Goal: Information Seeking & Learning: Understand process/instructions

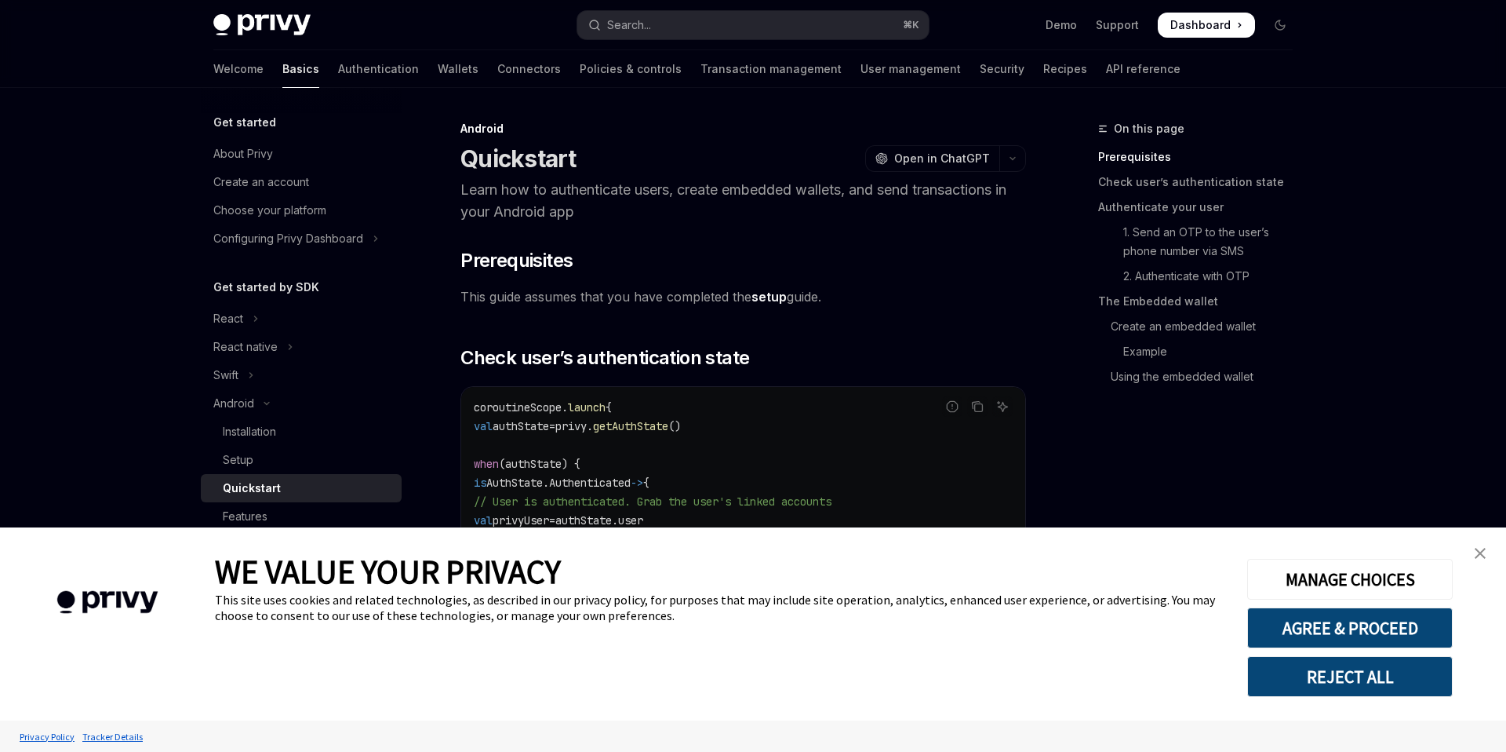
click at [1478, 555] on img "close banner" at bounding box center [1480, 553] width 11 height 11
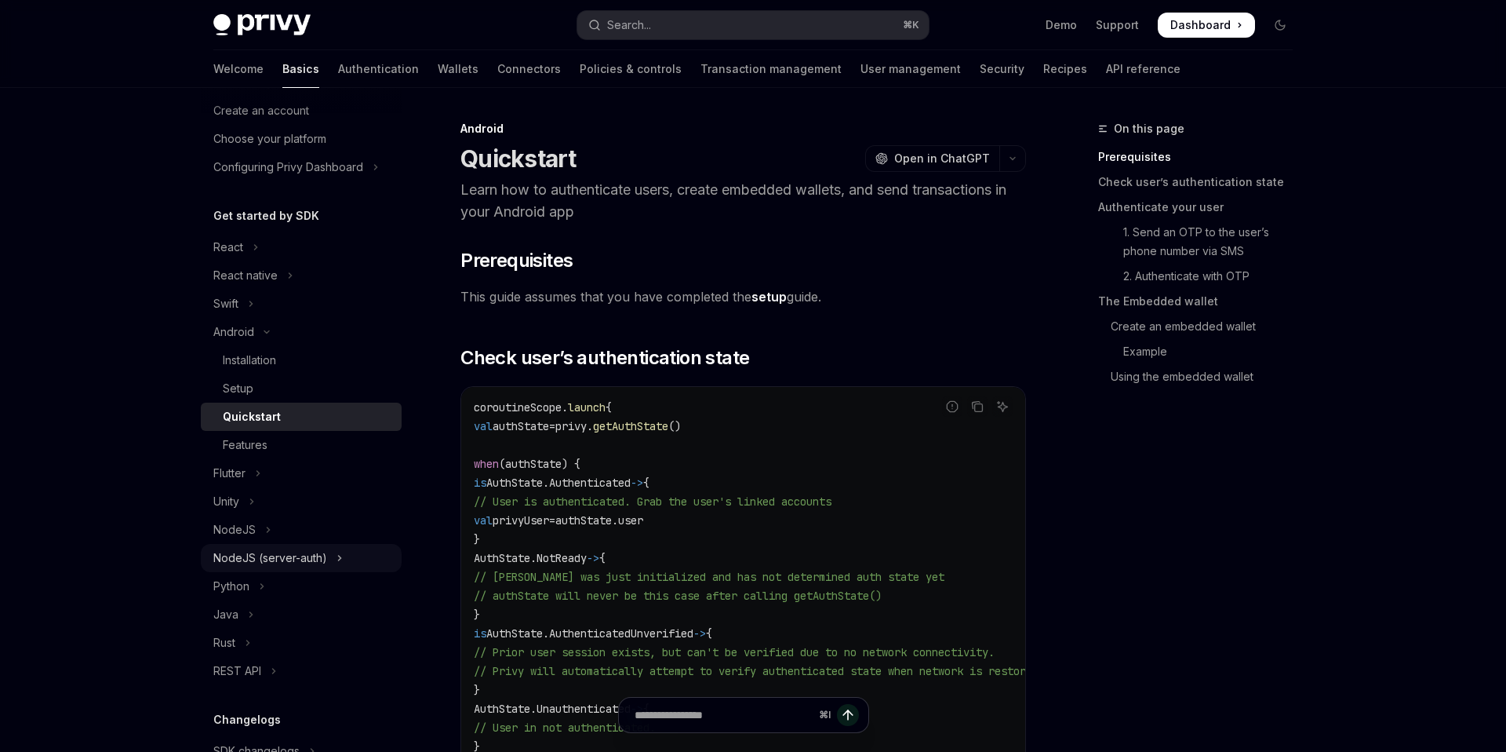
scroll to position [149, 0]
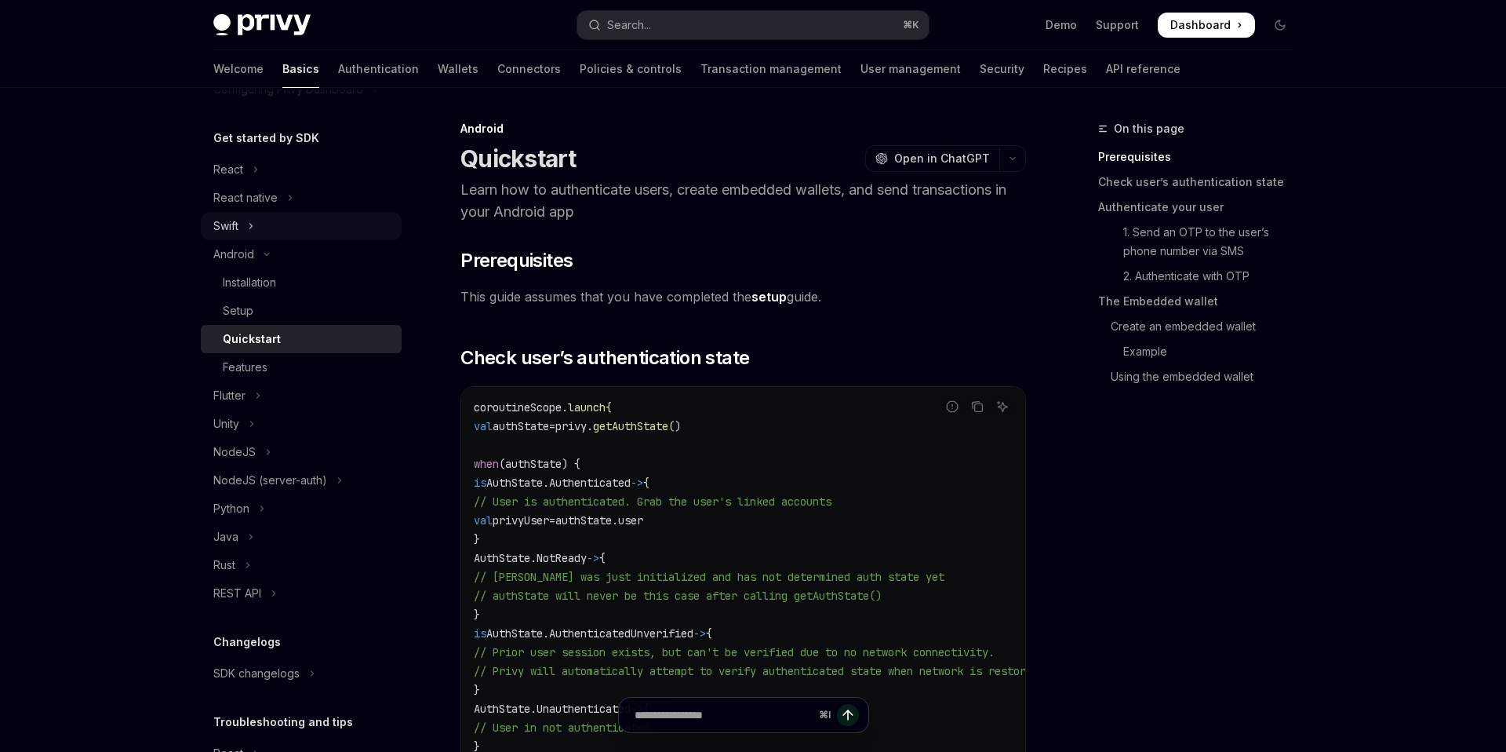
click at [257, 231] on button "Swift" at bounding box center [301, 226] width 201 height 28
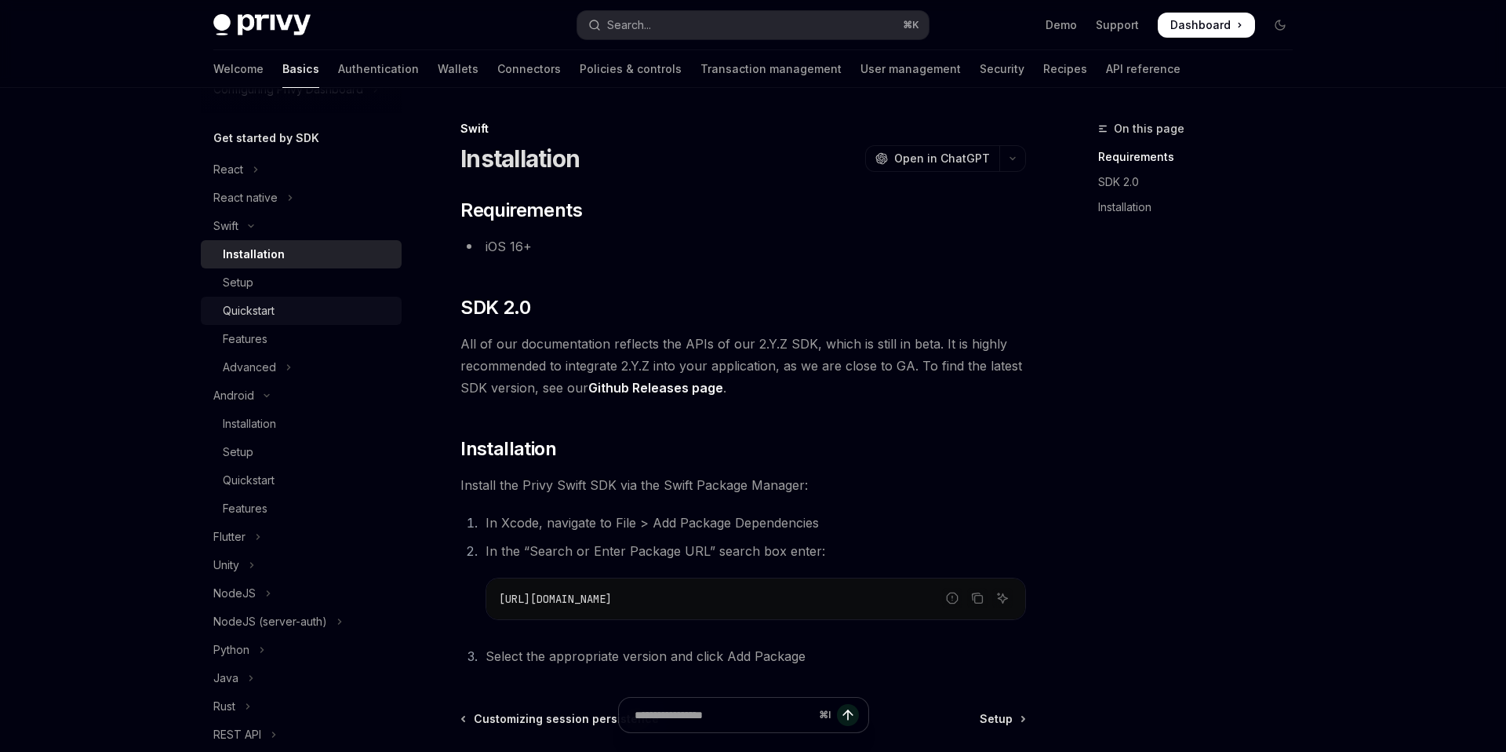
click at [237, 304] on div "Quickstart" at bounding box center [249, 310] width 52 height 19
type textarea "*"
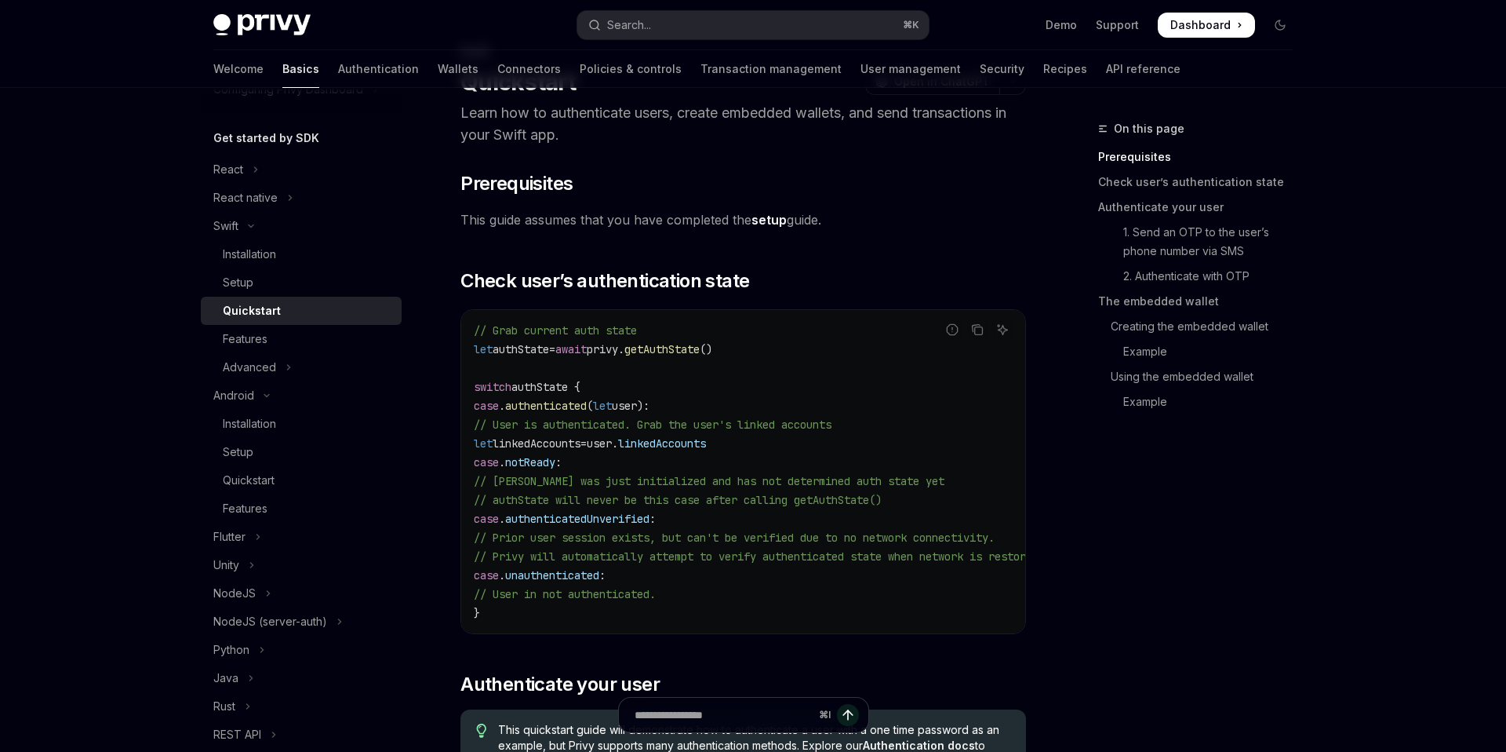
scroll to position [76, 0]
click at [980, 330] on icon "Copy the contents from the code block" at bounding box center [977, 330] width 13 height 13
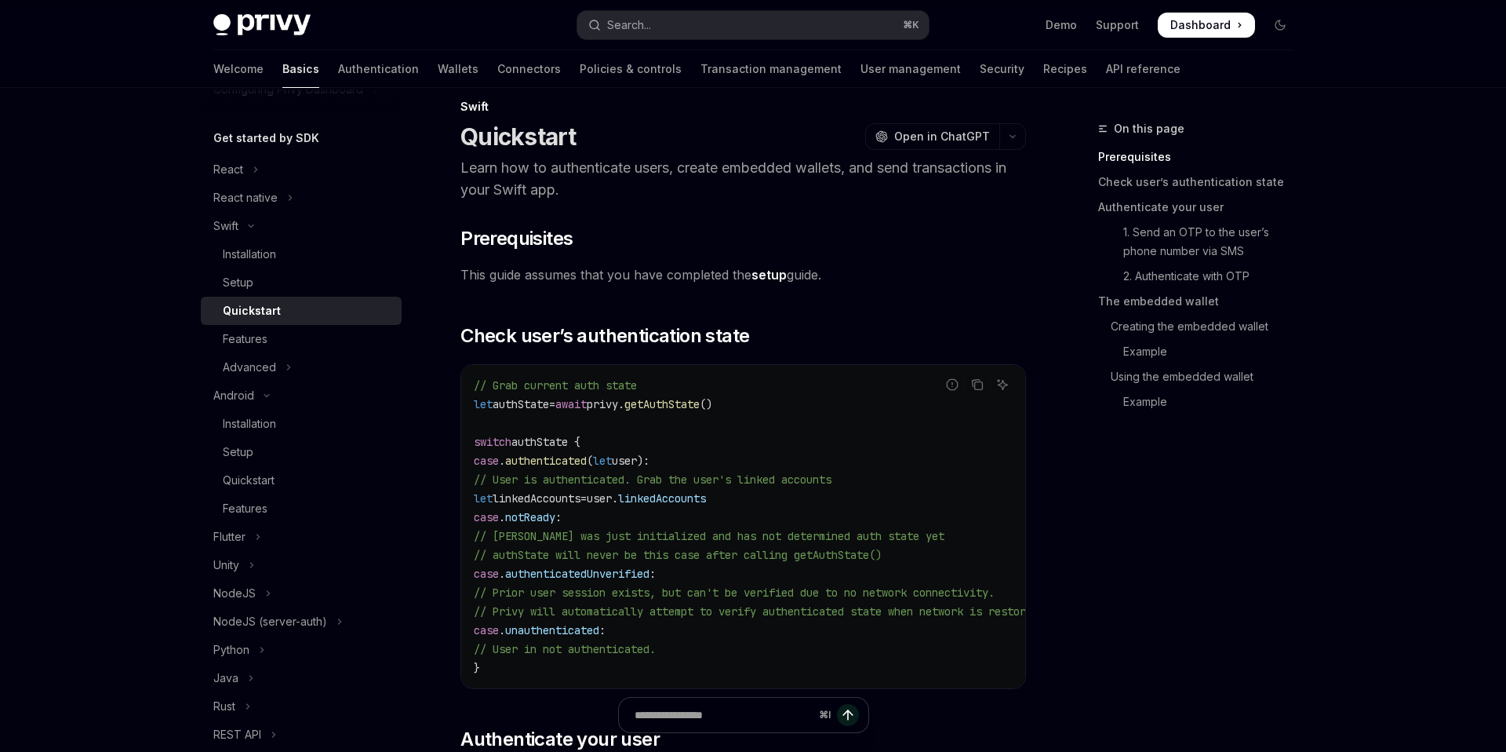
scroll to position [65, 0]
